Goal: Information Seeking & Learning: Learn about a topic

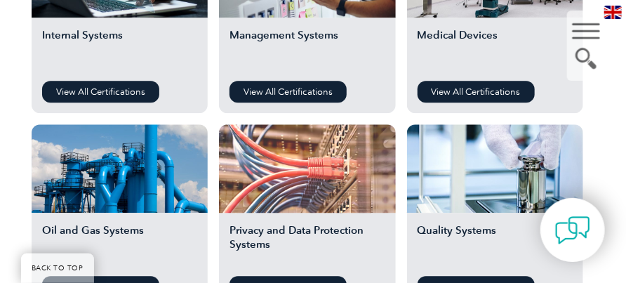
scroll to position [983, 0]
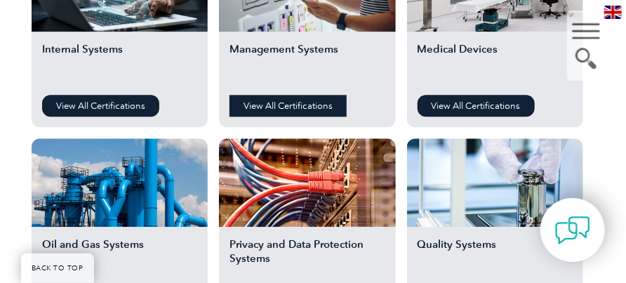
click at [305, 114] on link "View All Certifications" at bounding box center [288, 106] width 117 height 22
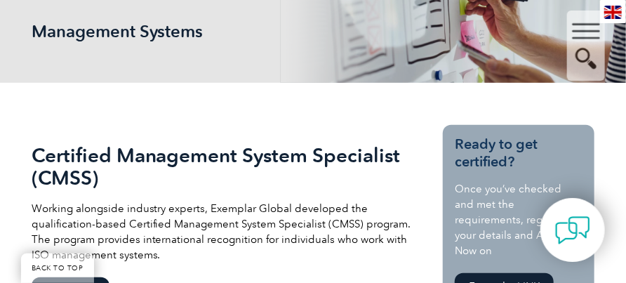
scroll to position [281, 0]
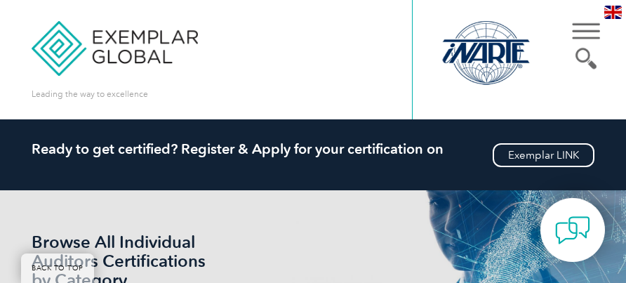
scroll to position [1123, 0]
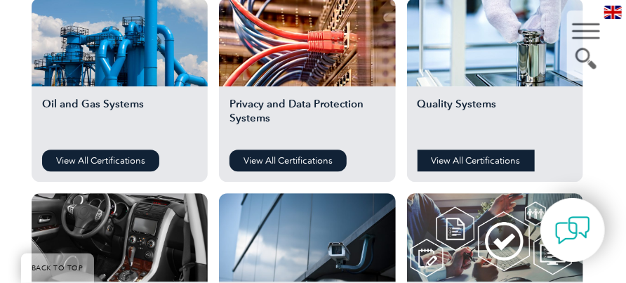
click at [460, 158] on link "View All Certifications" at bounding box center [476, 161] width 117 height 22
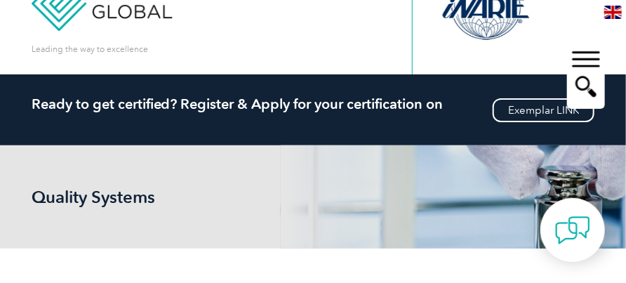
scroll to position [70, 0]
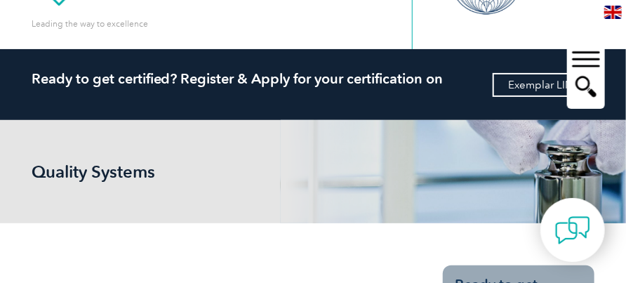
click at [517, 88] on link "Exemplar LINK" at bounding box center [544, 85] width 102 height 24
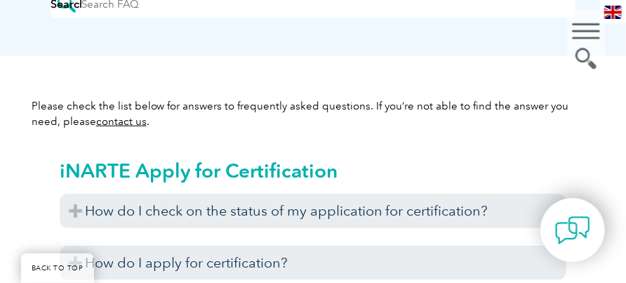
scroll to position [491, 0]
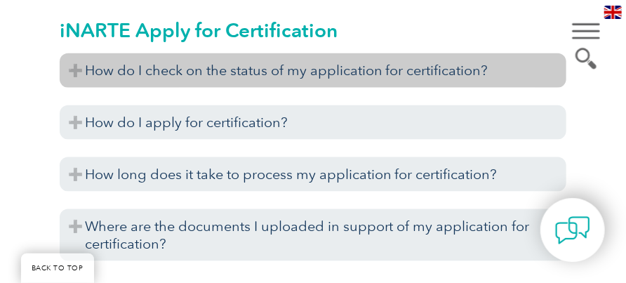
click at [314, 74] on h3 "How do I check on the status of my application for certification?" at bounding box center [313, 70] width 507 height 34
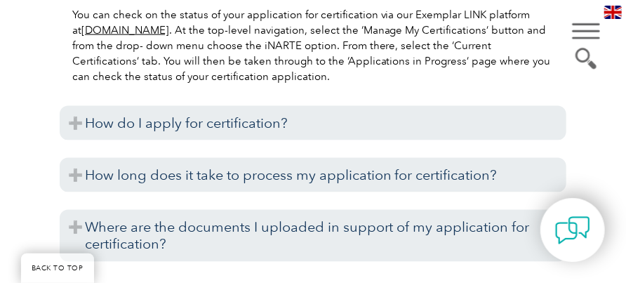
scroll to position [632, 0]
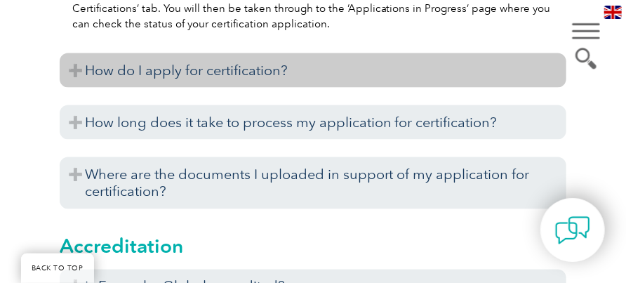
click at [271, 72] on h3 "How do I apply for certification?" at bounding box center [313, 70] width 507 height 34
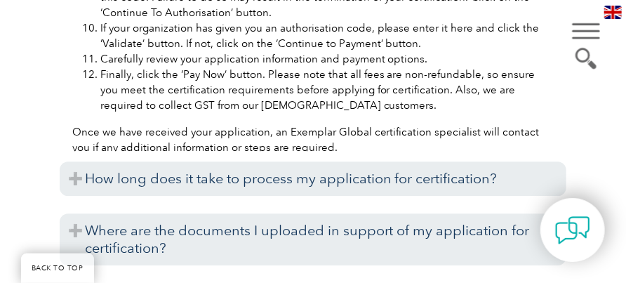
scroll to position [1334, 0]
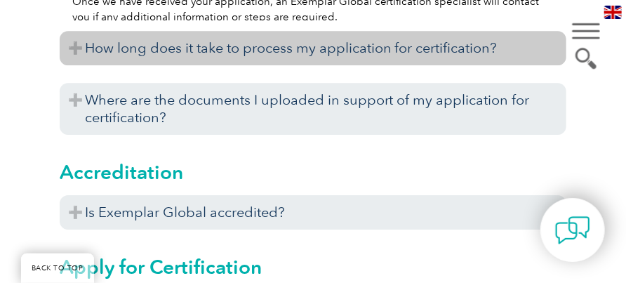
click at [275, 55] on h3 "How long does it take to process my application for certification?" at bounding box center [313, 48] width 507 height 34
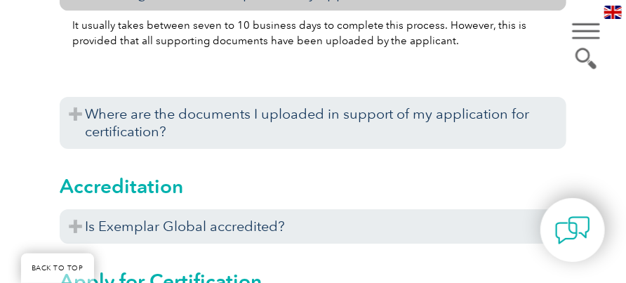
scroll to position [1404, 0]
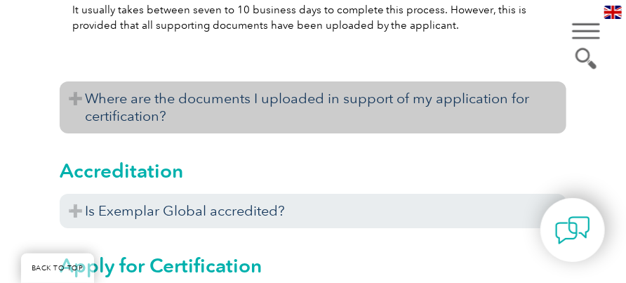
click at [263, 95] on h3 "Where are the documents I uploaded in support of my application for certificati…" at bounding box center [313, 107] width 507 height 52
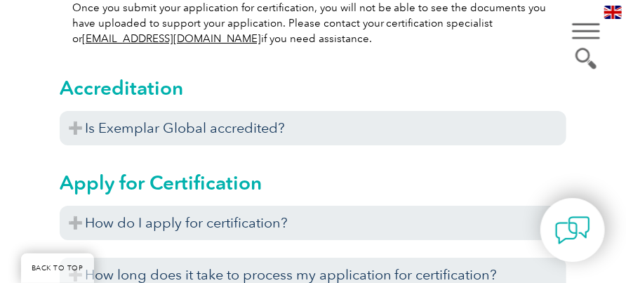
scroll to position [1614, 0]
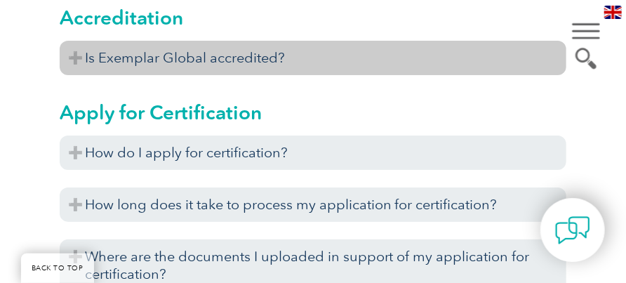
click at [257, 69] on h3 "Is Exemplar Global accredited?" at bounding box center [313, 58] width 507 height 34
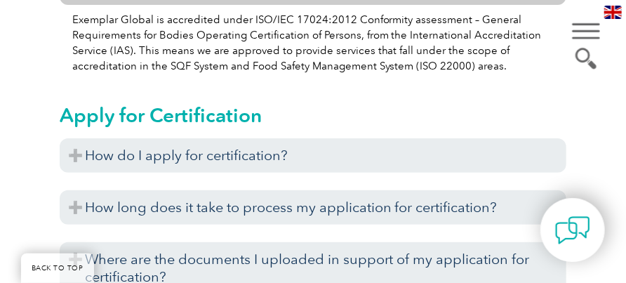
scroll to position [1755, 0]
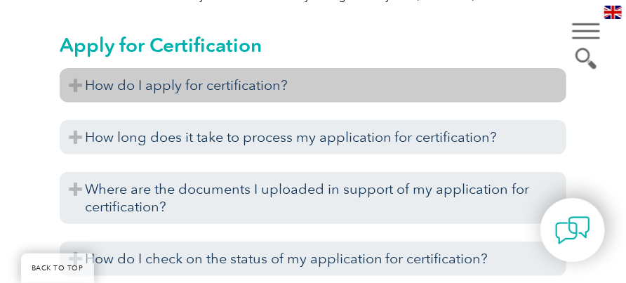
click at [255, 76] on h3 "How do I apply for certification?" at bounding box center [313, 85] width 507 height 34
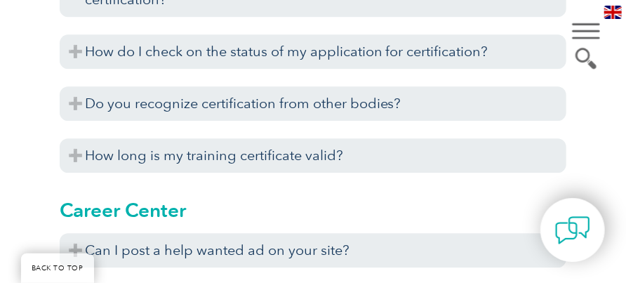
scroll to position [2667, 0]
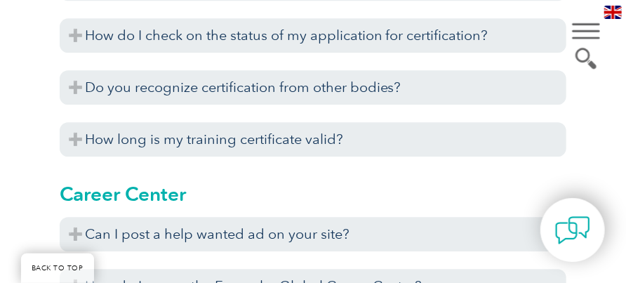
click at [255, 76] on h3 "Do you recognize certification from other bodies?" at bounding box center [313, 87] width 507 height 34
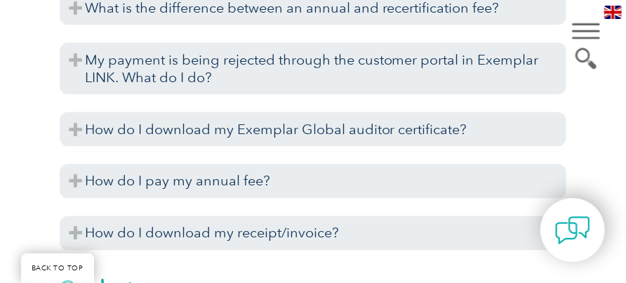
scroll to position [5615, 0]
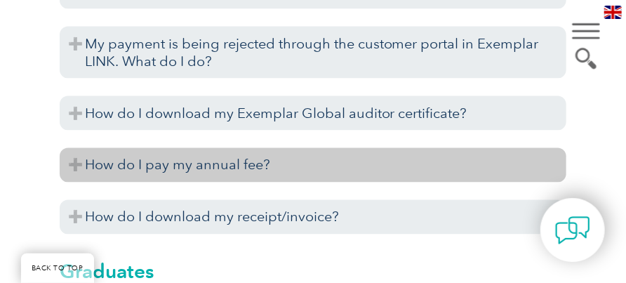
click at [173, 168] on h3 "How do I pay my annual fee?" at bounding box center [313, 165] width 507 height 34
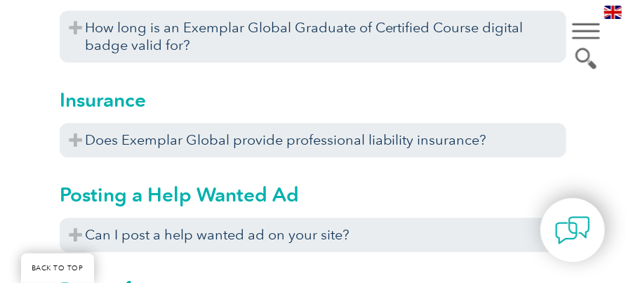
scroll to position [6177, 0]
